Goal: Task Accomplishment & Management: Use online tool/utility

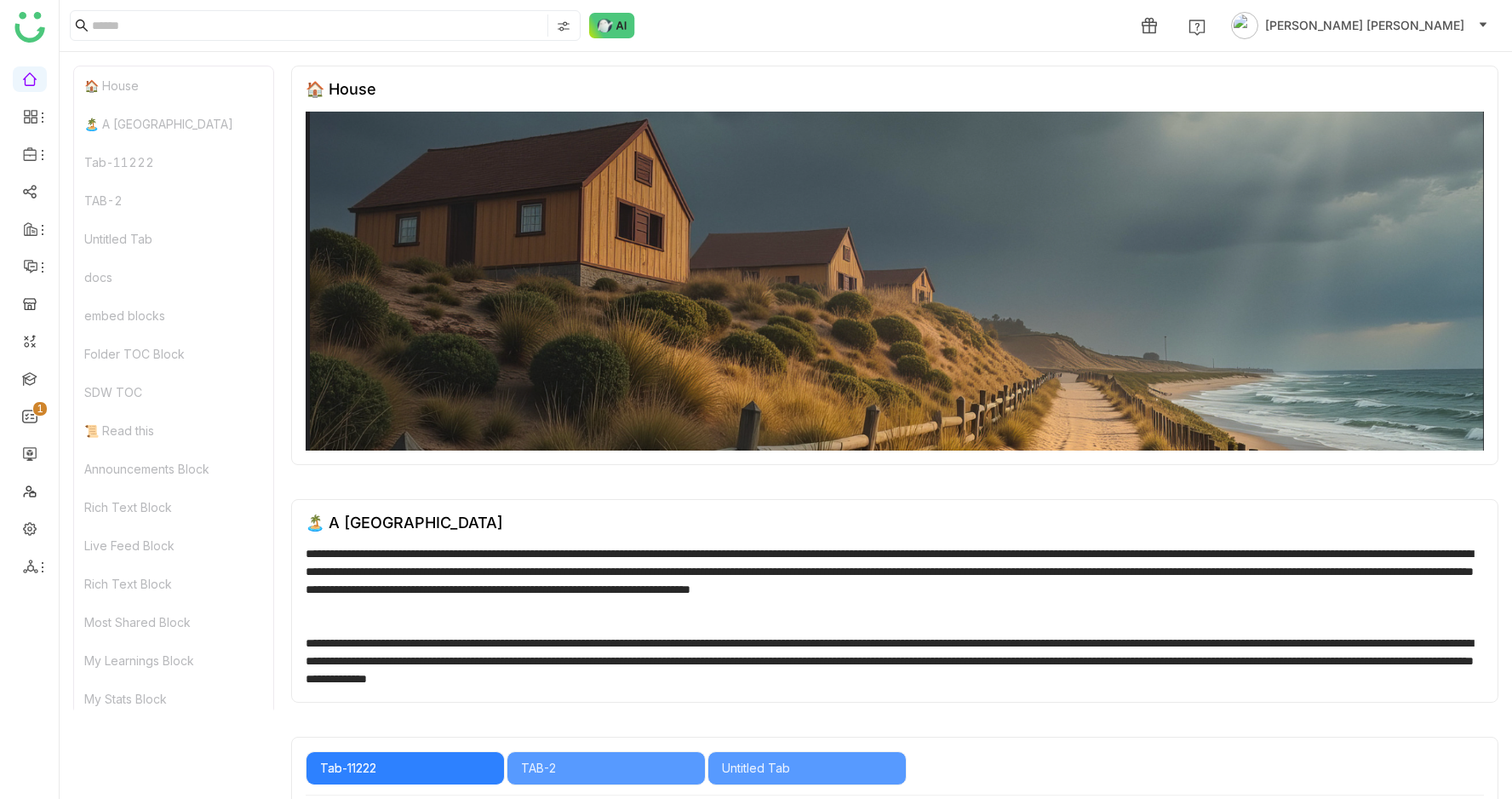
click at [22, 530] on link at bounding box center [29, 527] width 16 height 15
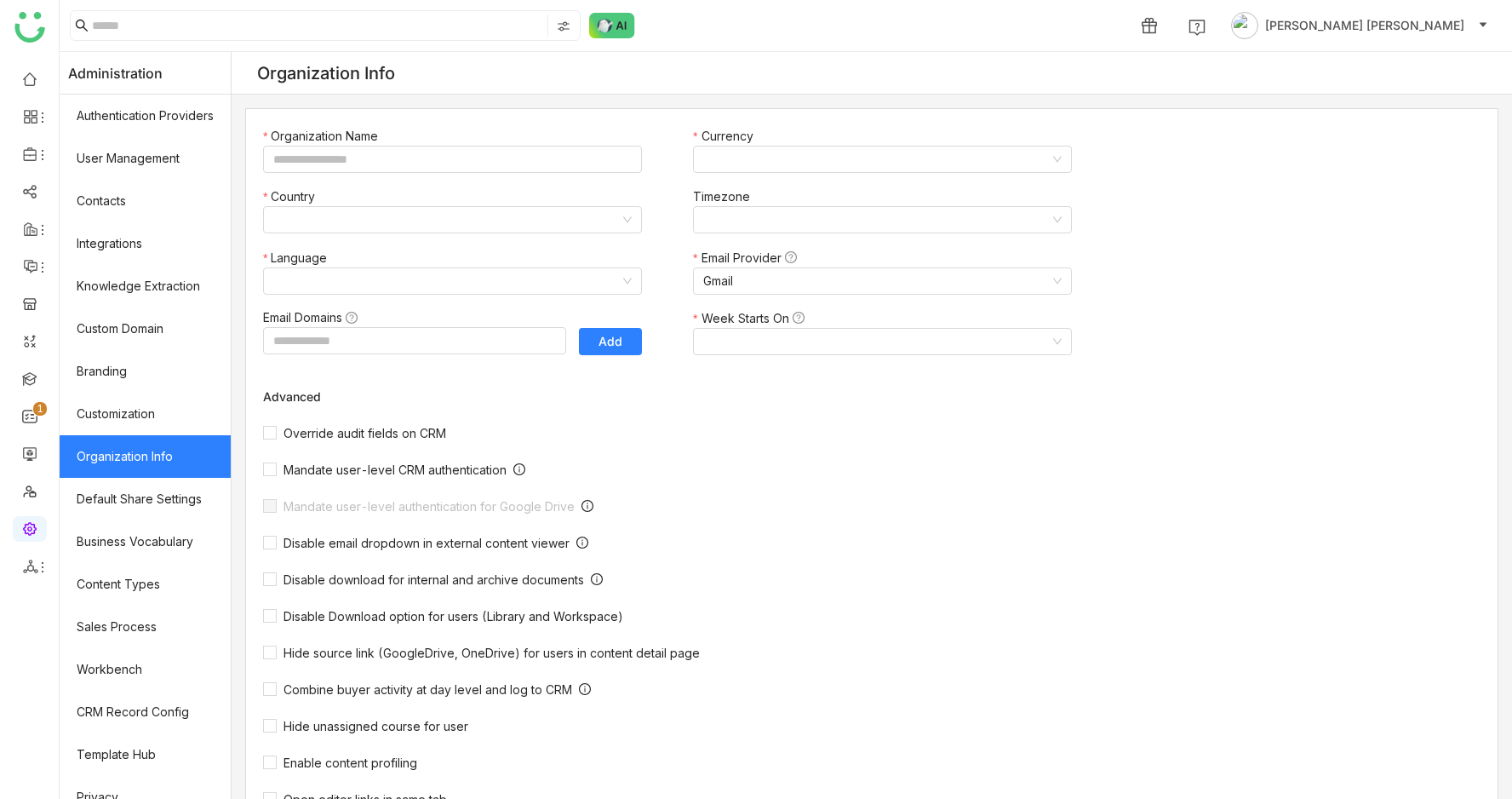
type input "*******"
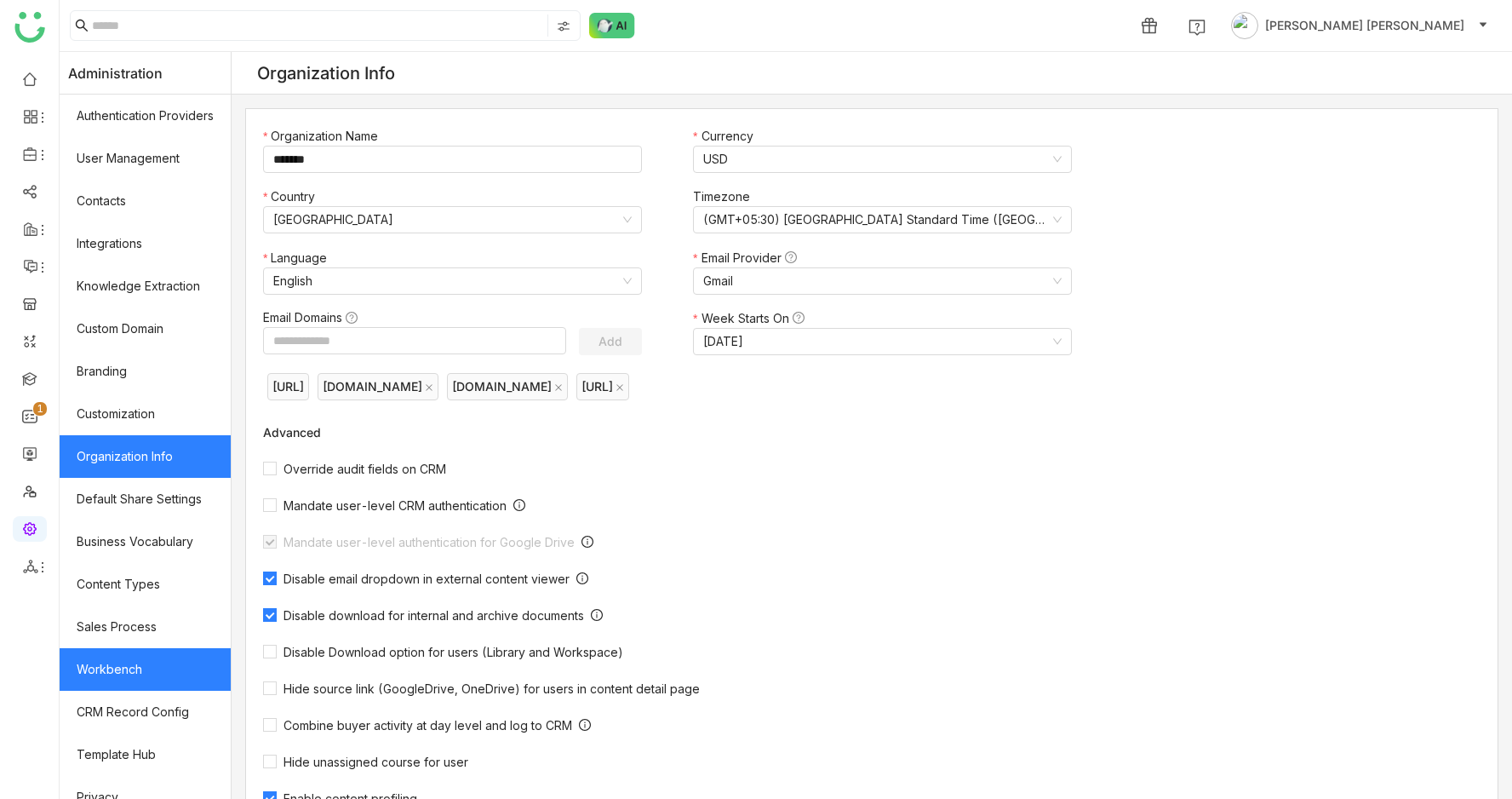
scroll to position [104, 0]
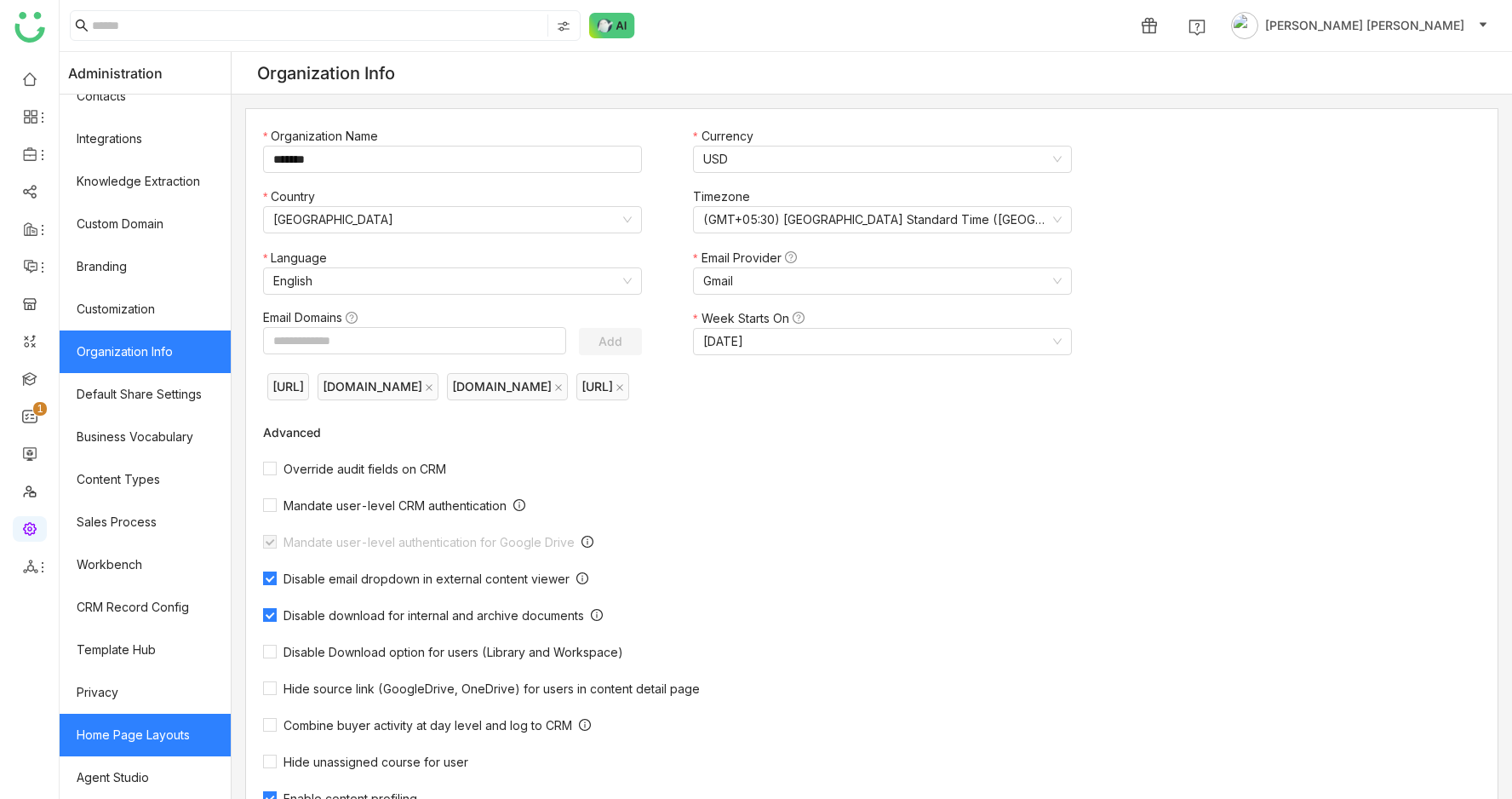
click at [130, 745] on link "Home Page Layouts" at bounding box center [145, 735] width 171 height 43
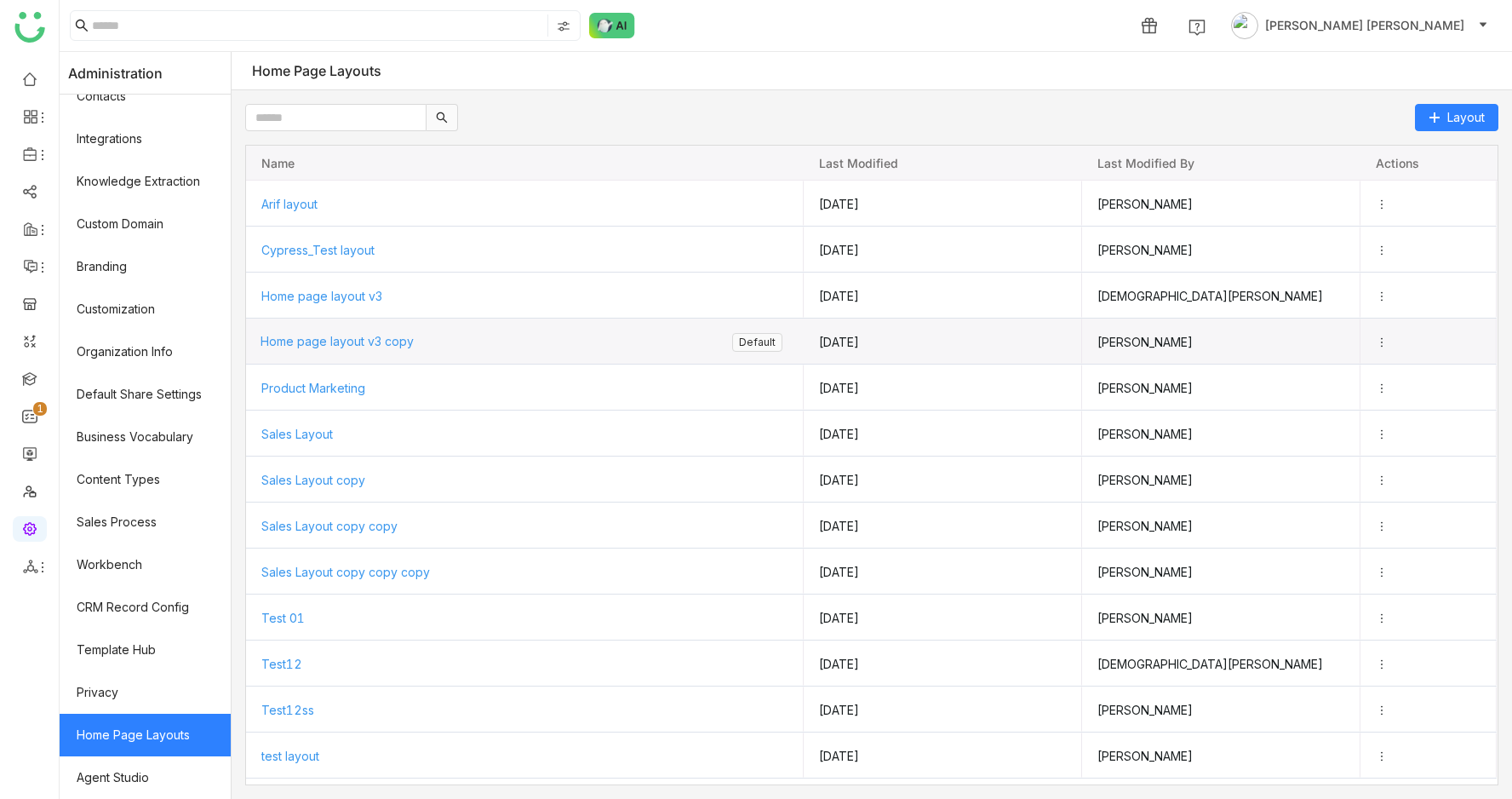
click at [350, 335] on span "Home page layout v3 copy" at bounding box center [337, 341] width 153 height 15
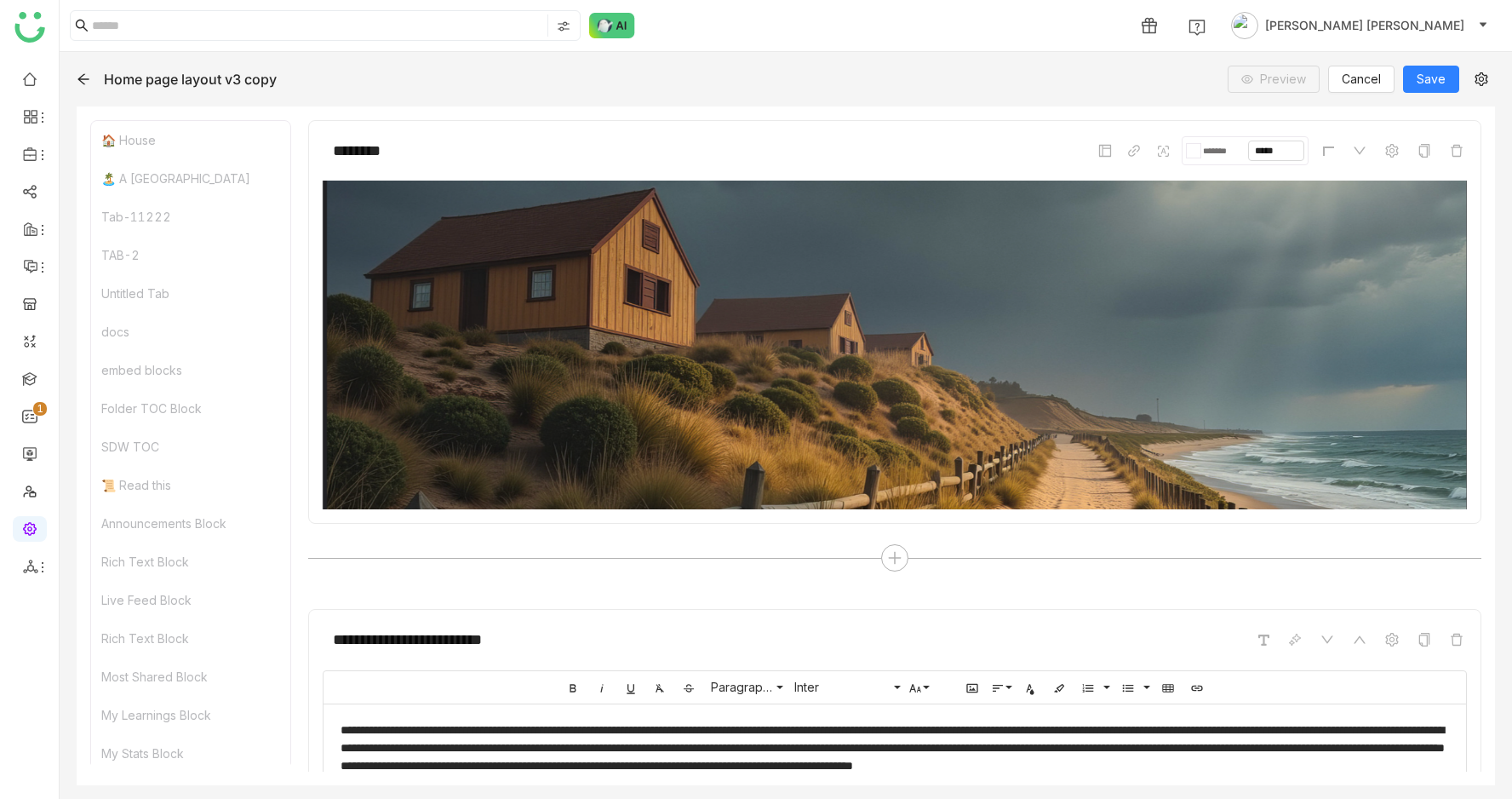
scroll to position [109, 0]
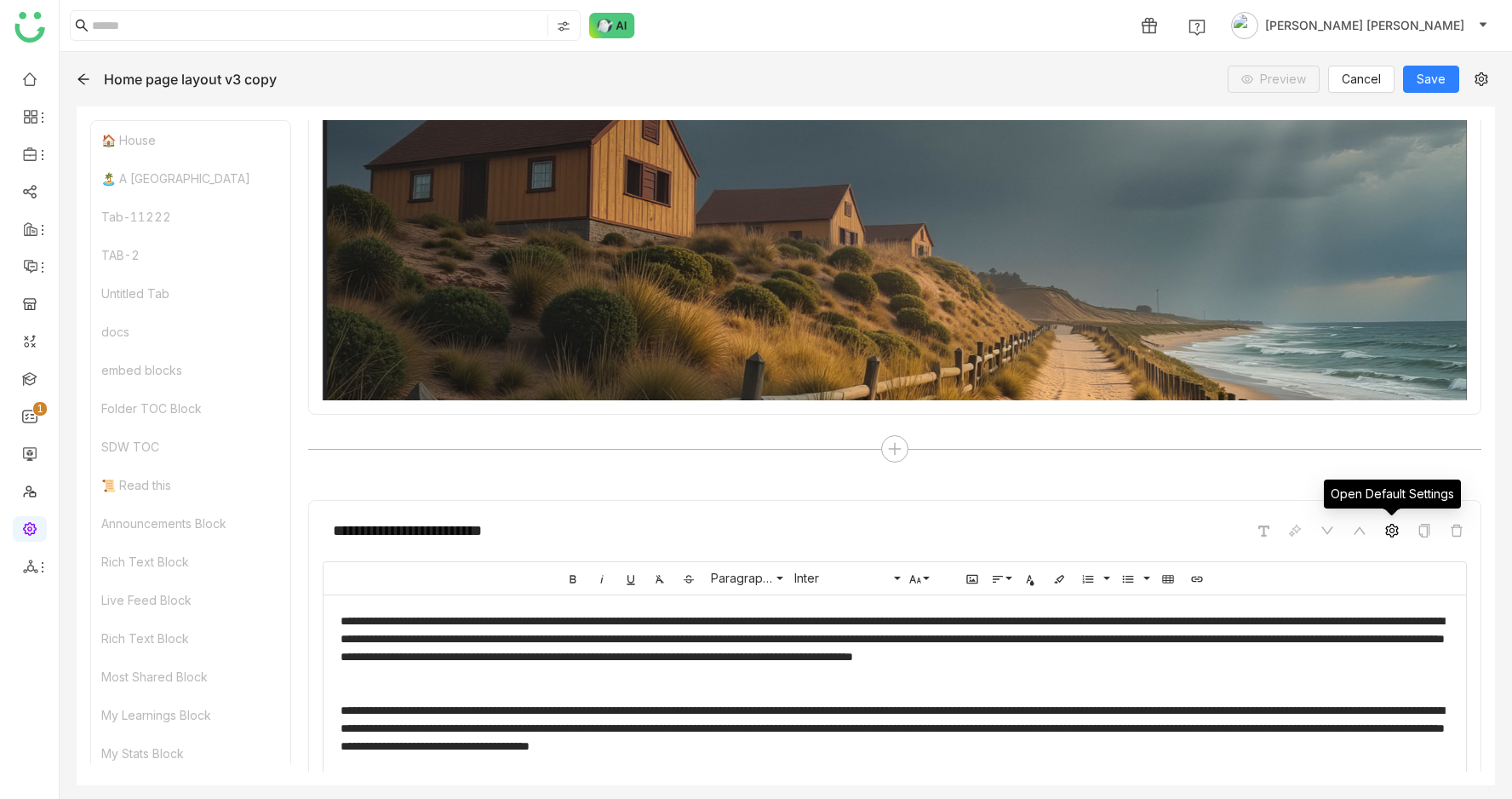
click at [1393, 527] on icon at bounding box center [1391, 530] width 14 height 14
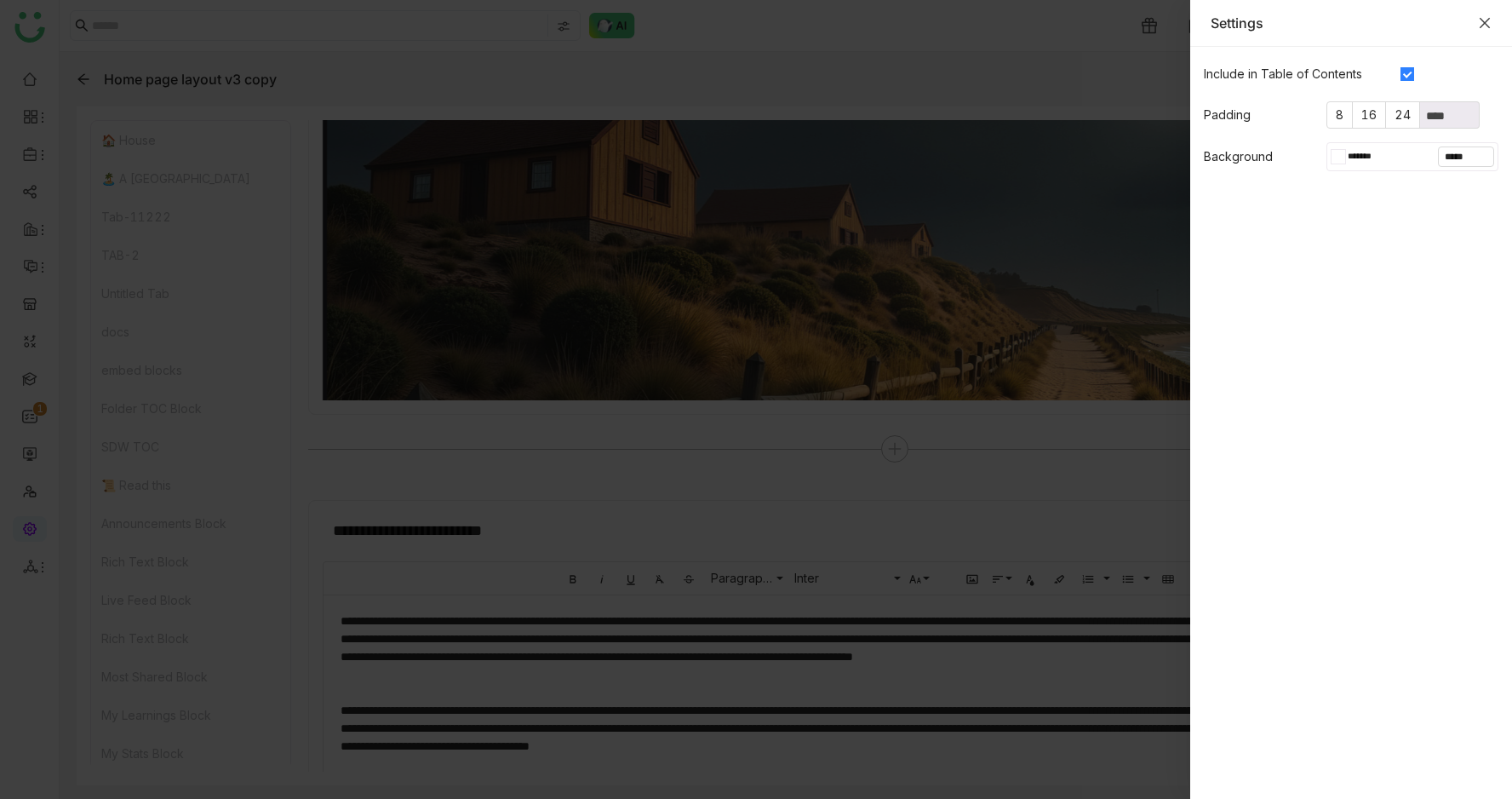
click at [1486, 19] on icon "Close" at bounding box center [1485, 23] width 14 height 14
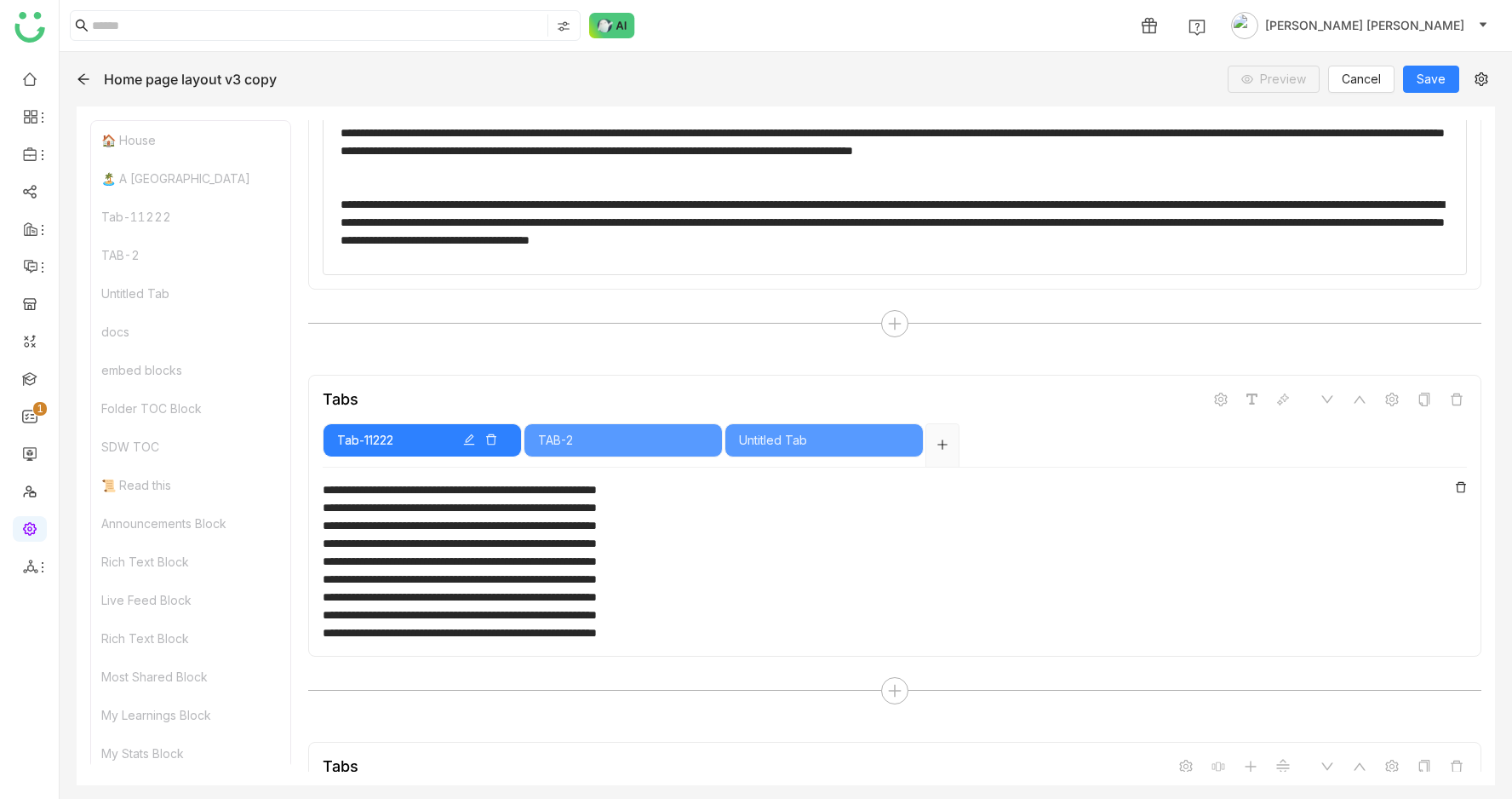
scroll to position [1942, 0]
